Goal: Information Seeking & Learning: Learn about a topic

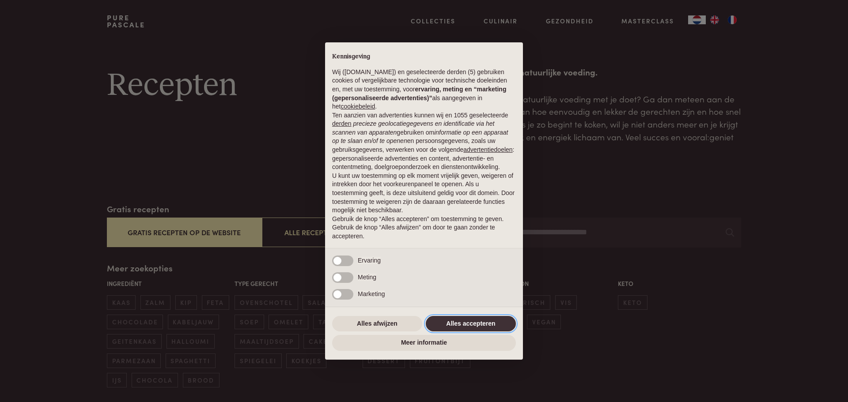
click at [475, 327] on button "Alles accepteren" at bounding box center [471, 324] width 90 height 16
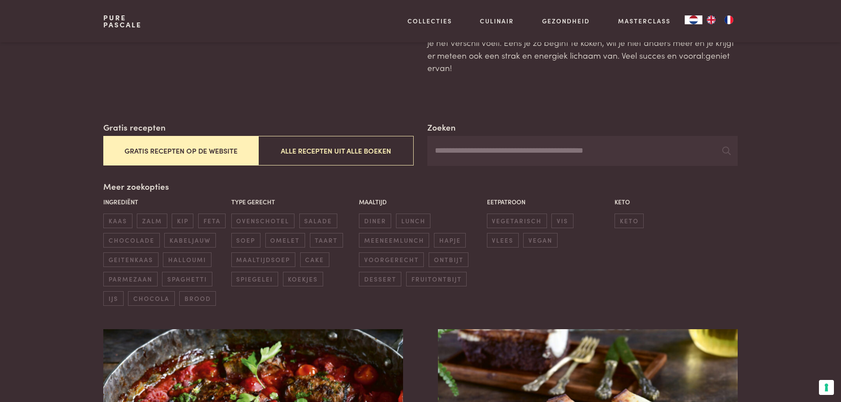
scroll to position [88, 0]
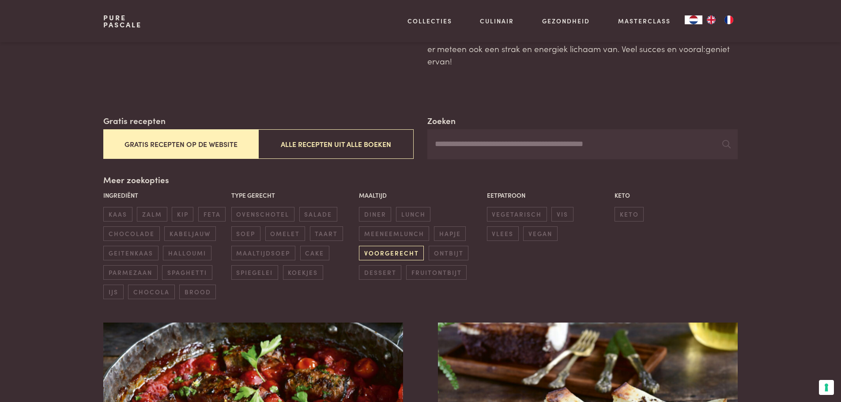
click at [383, 257] on span "voorgerecht" at bounding box center [391, 253] width 65 height 15
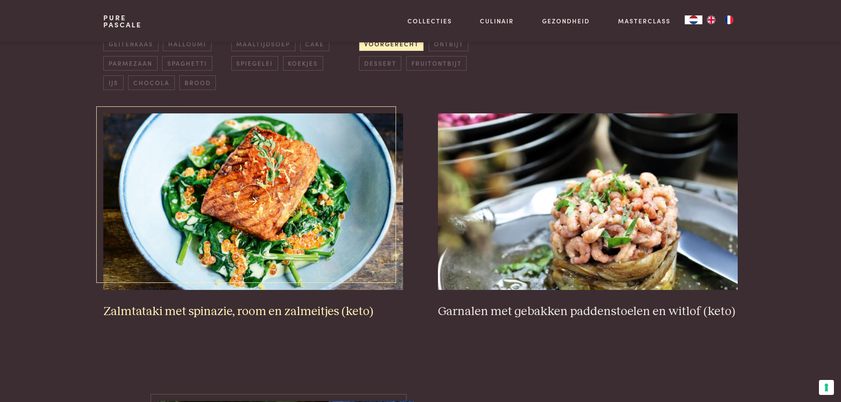
scroll to position [247, 0]
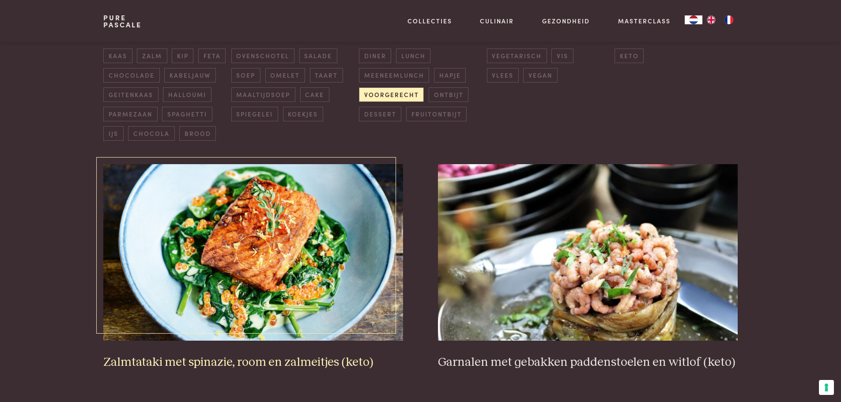
click at [242, 237] on img at bounding box center [252, 252] width 299 height 177
click at [380, 57] on span "diner" at bounding box center [375, 56] width 32 height 15
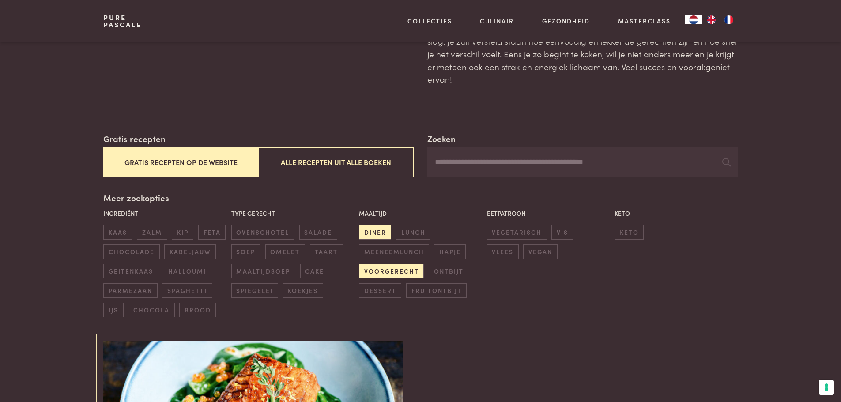
scroll to position [114, 0]
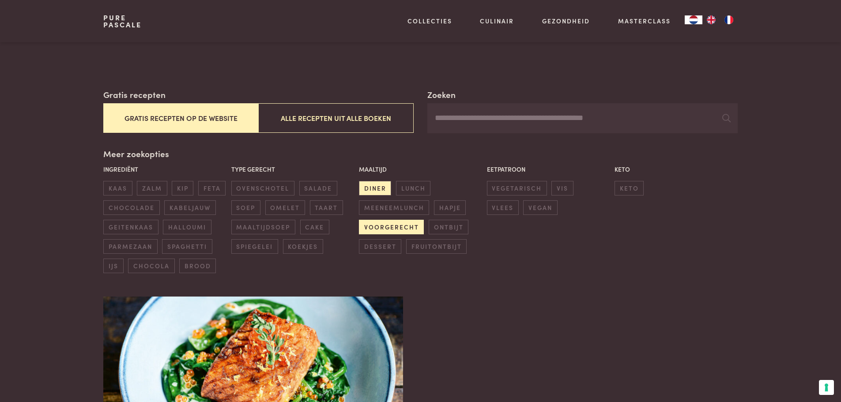
click at [388, 226] on span "voorgerecht" at bounding box center [391, 227] width 65 height 15
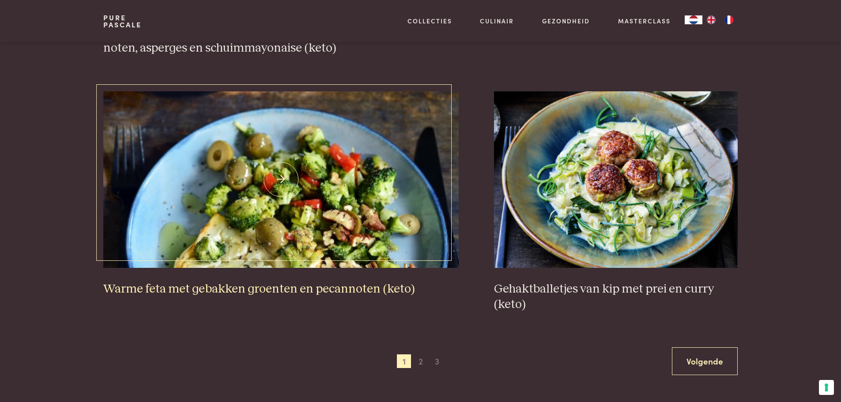
scroll to position [1571, 0]
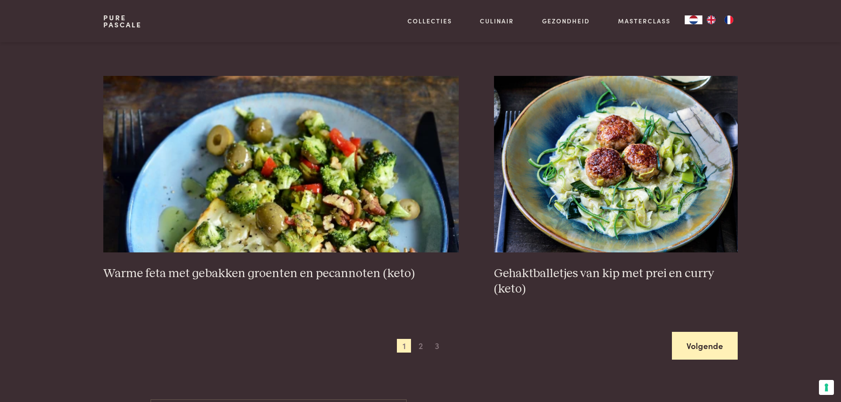
click at [711, 343] on link "Volgende" at bounding box center [705, 346] width 66 height 28
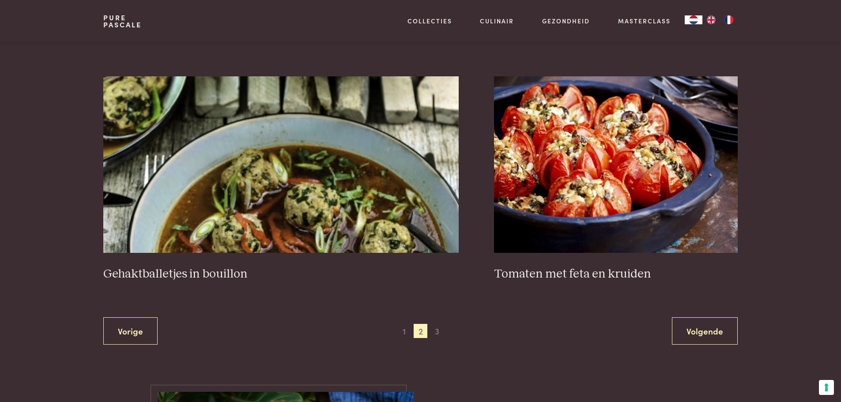
scroll to position [1571, 0]
click at [708, 332] on link "Volgende" at bounding box center [705, 331] width 66 height 28
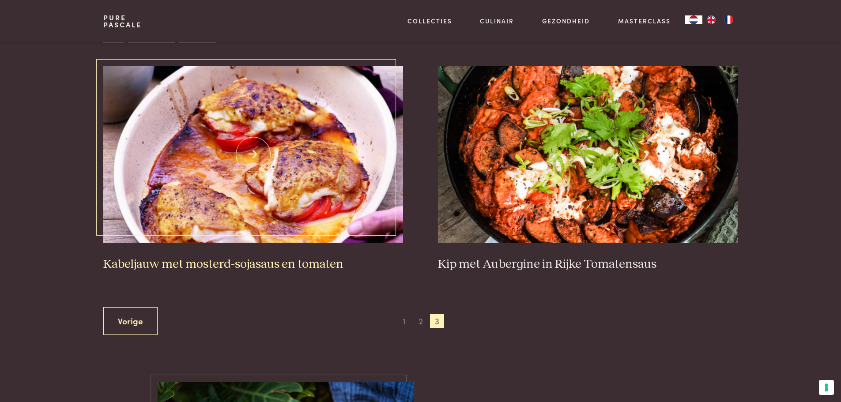
scroll to position [335, 0]
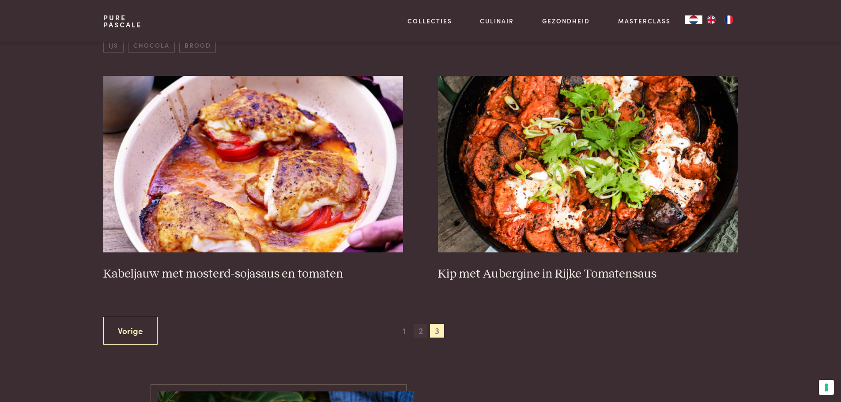
click at [415, 328] on span "2" at bounding box center [421, 331] width 14 height 14
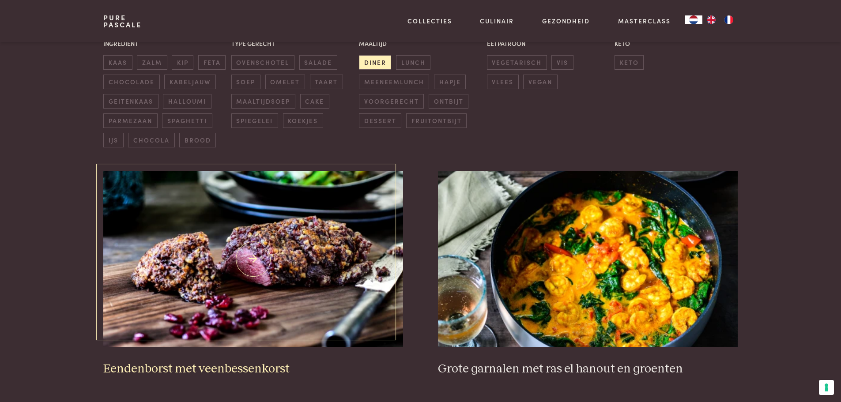
scroll to position [291, 0]
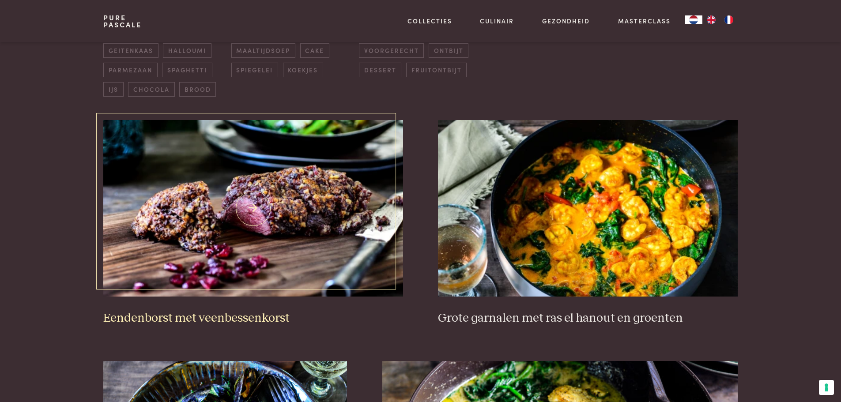
click at [176, 322] on h3 "Eendenborst met veenbessenkorst" at bounding box center [252, 318] width 299 height 15
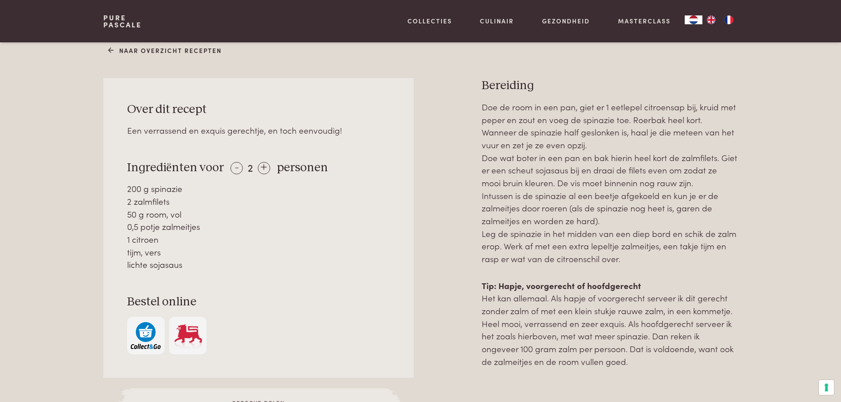
scroll to position [353, 0]
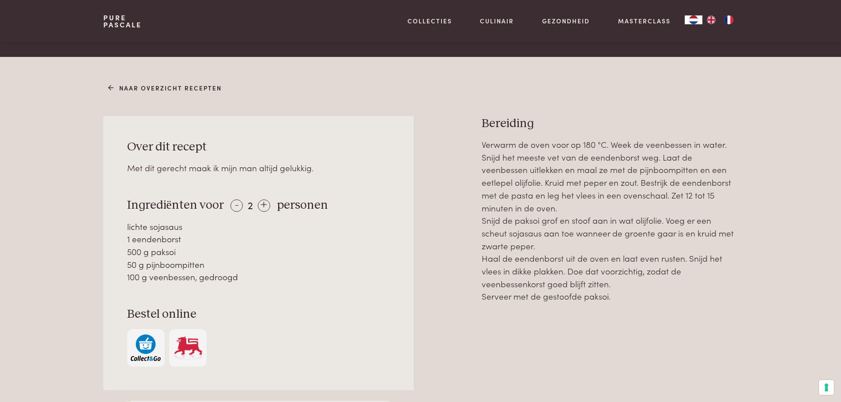
scroll to position [309, 0]
